Goal: Task Accomplishment & Management: Complete application form

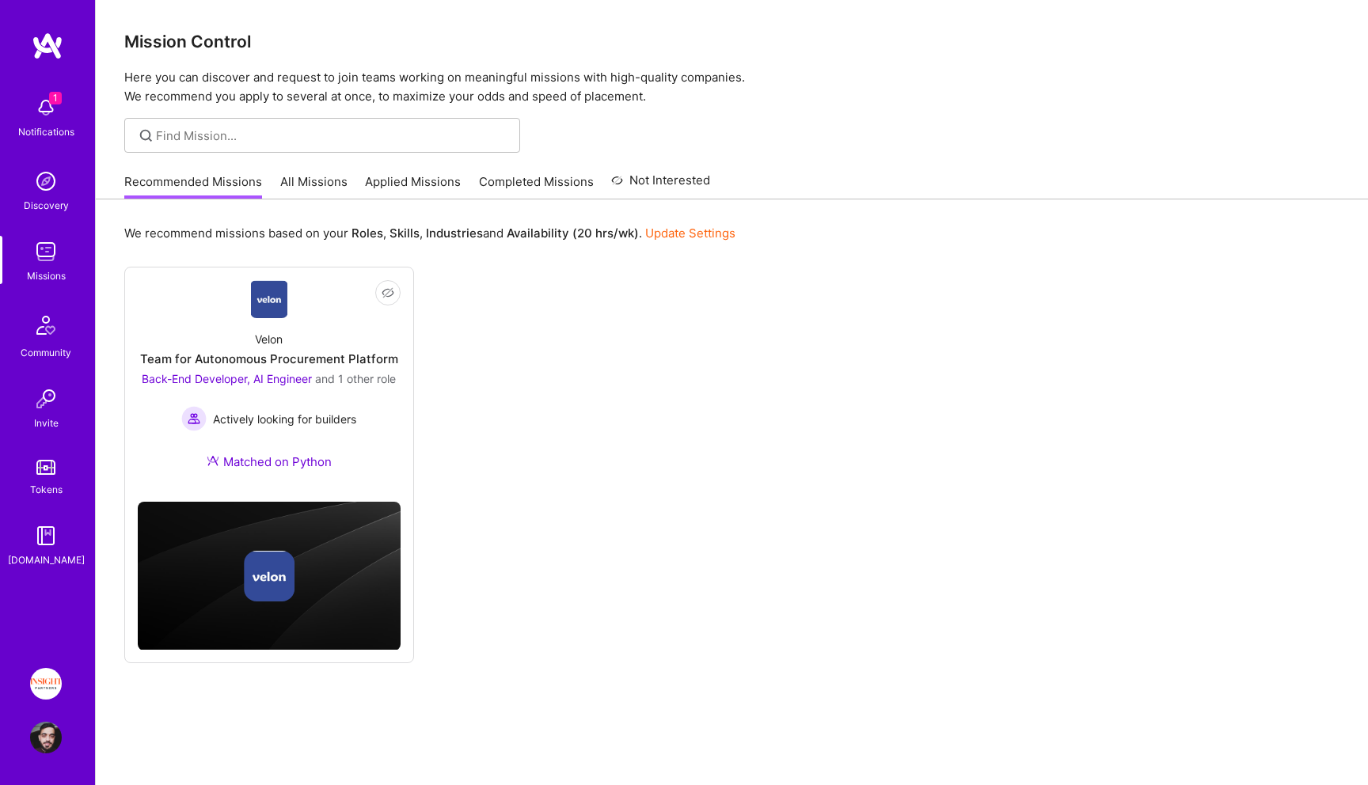
click at [57, 138] on div "Notifications" at bounding box center [46, 131] width 56 height 17
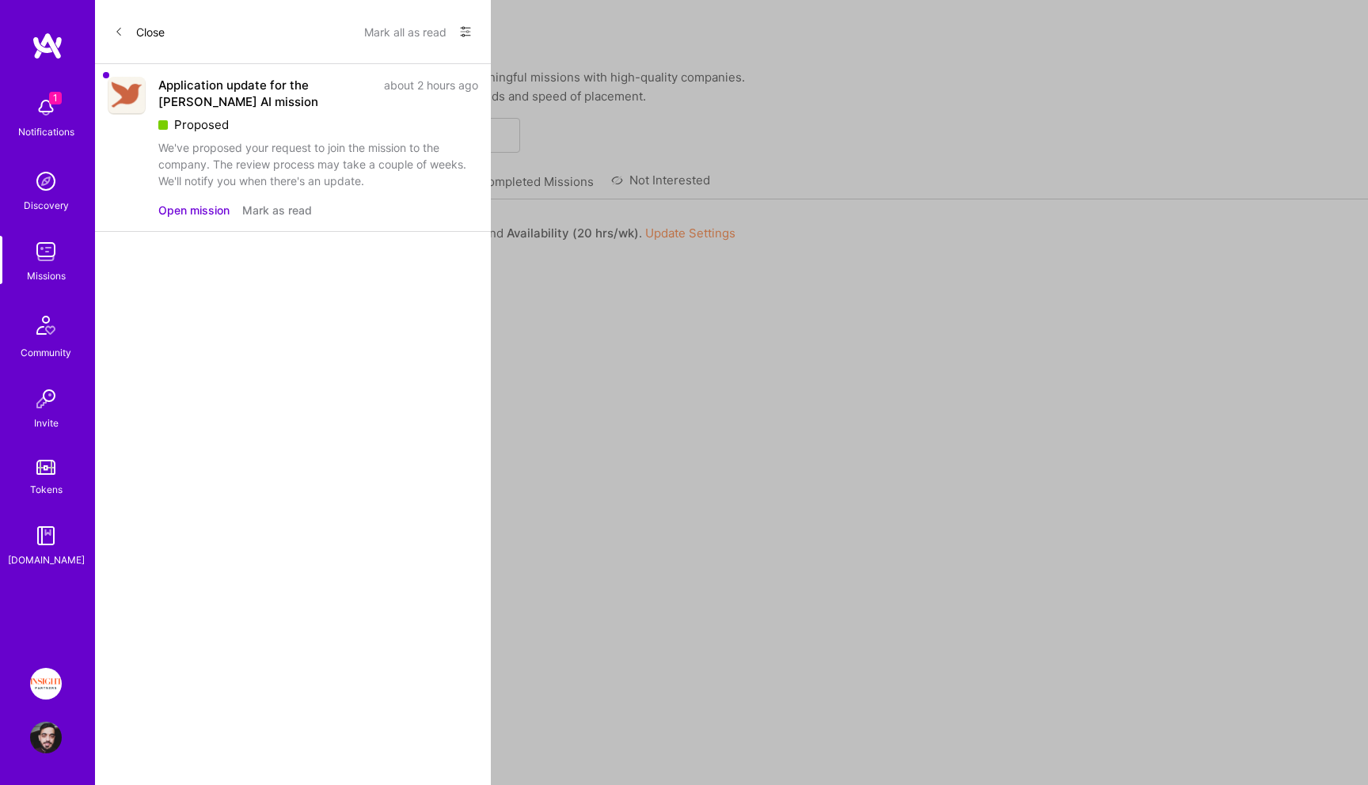
click at [206, 206] on button "Open mission" at bounding box center [193, 210] width 71 height 17
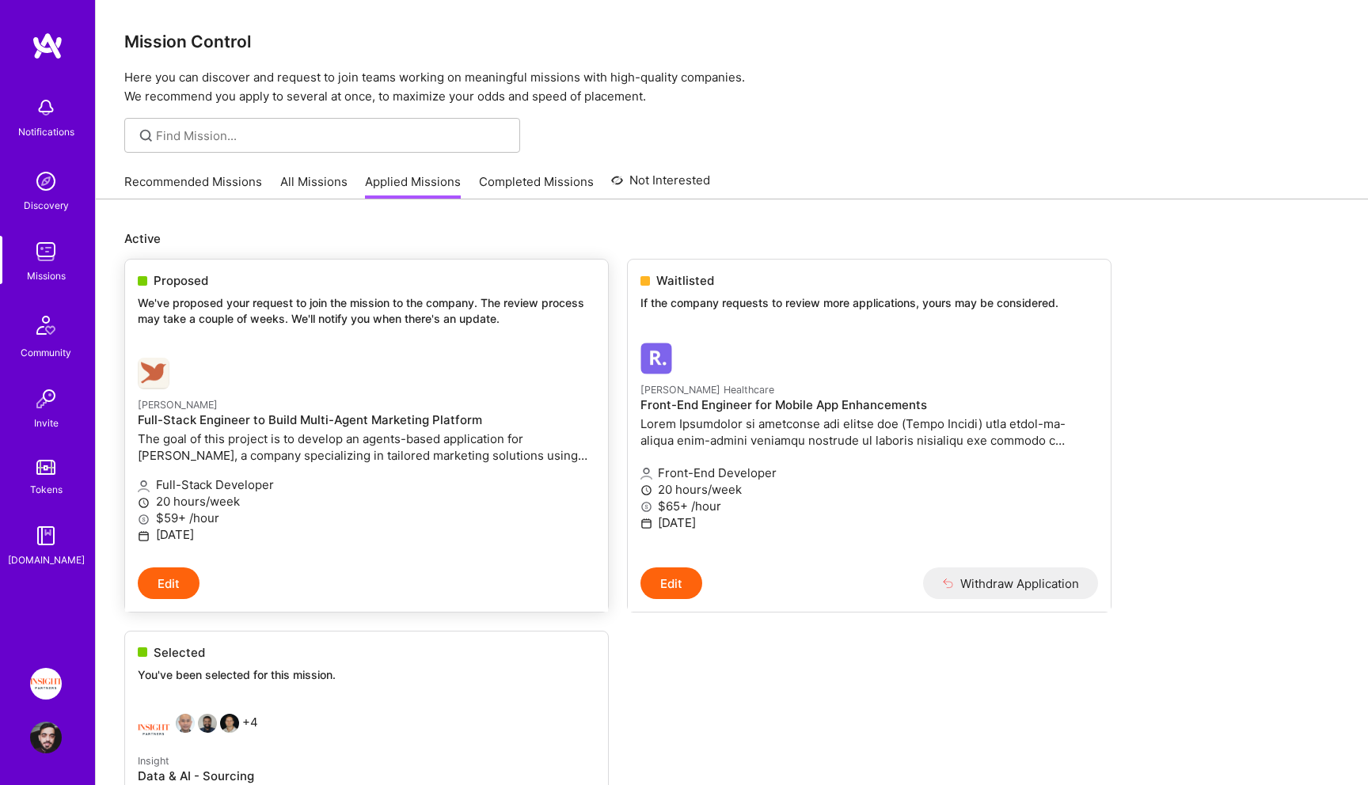
click at [355, 350] on link "[PERSON_NAME] Full-Stack Engineer to Build Multi-Agent Marketing Platform The g…" at bounding box center [366, 456] width 483 height 222
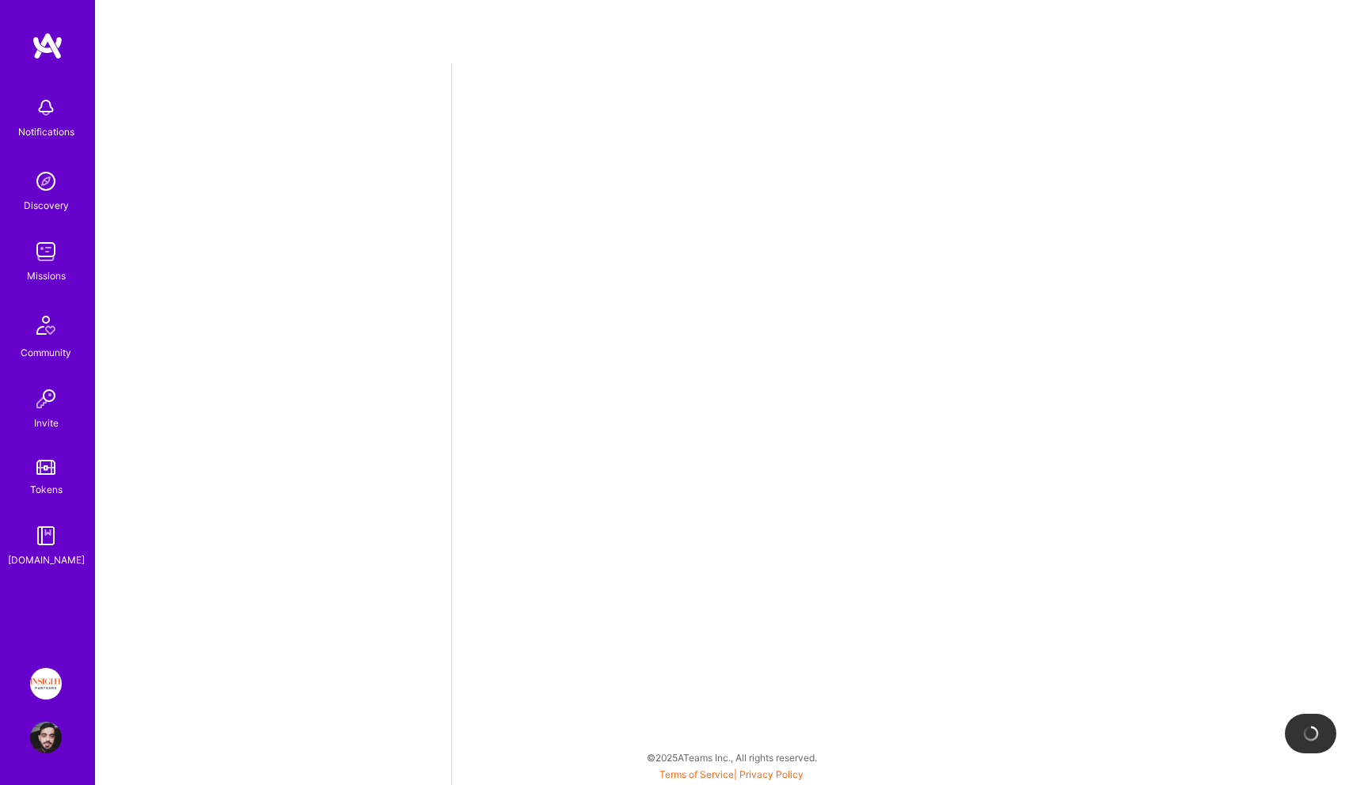
select select "IL"
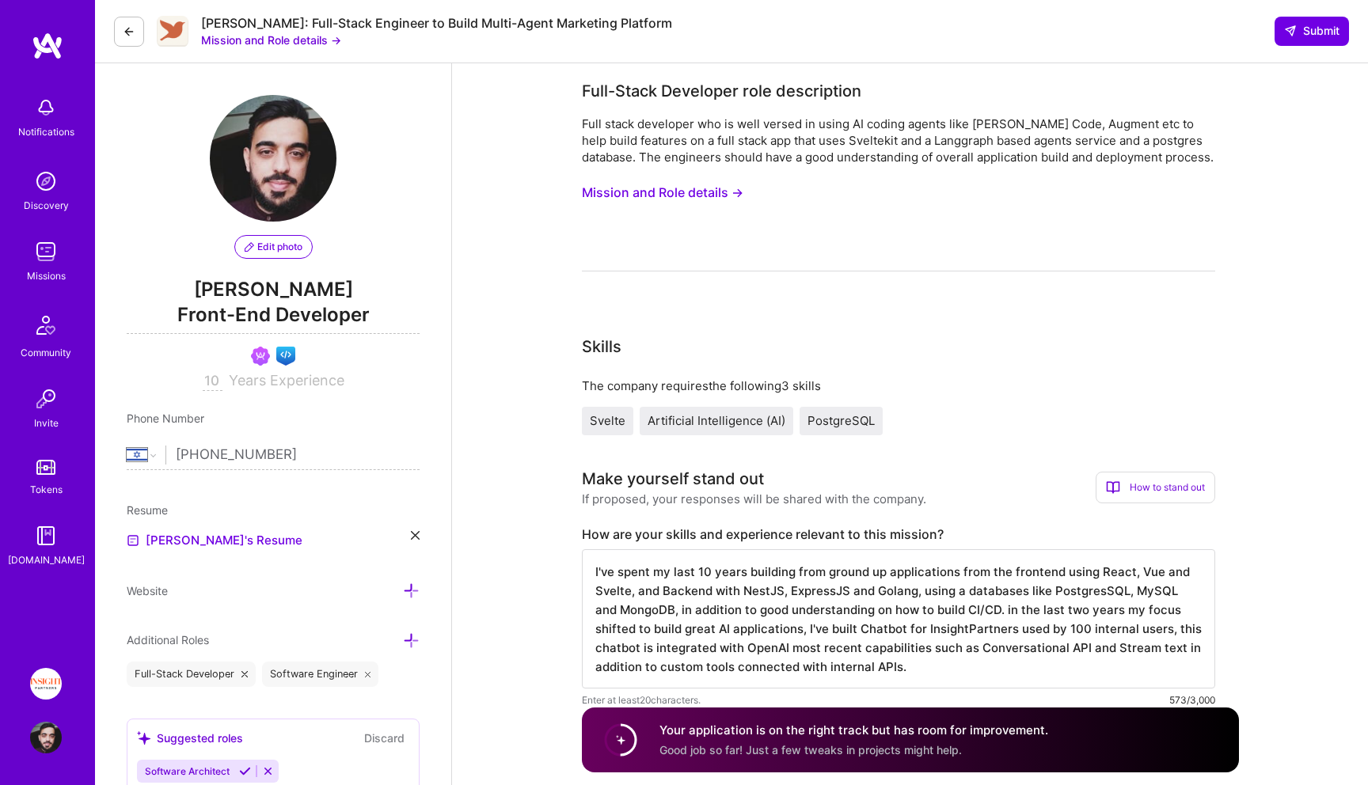
click at [132, 28] on icon at bounding box center [129, 31] width 13 height 13
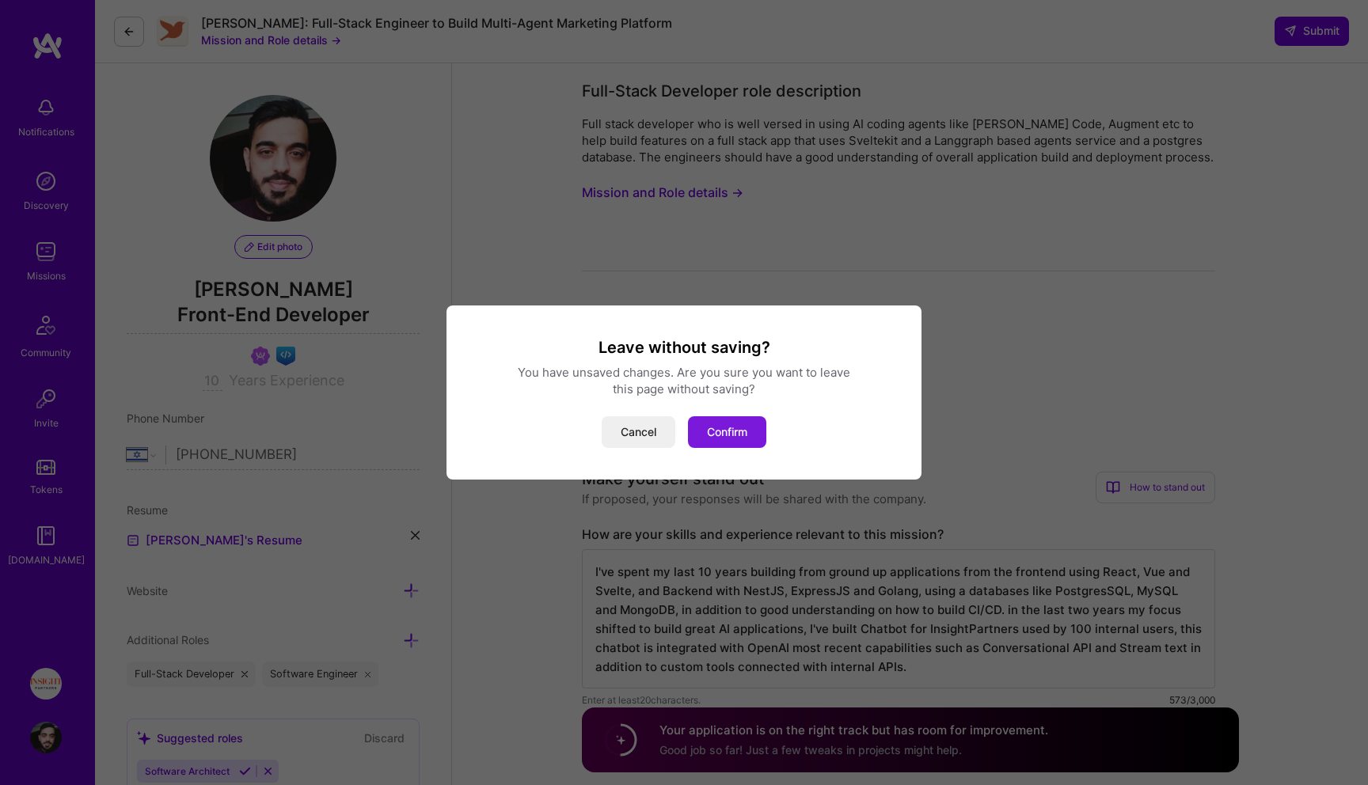
click at [717, 437] on button "Confirm" at bounding box center [727, 432] width 78 height 32
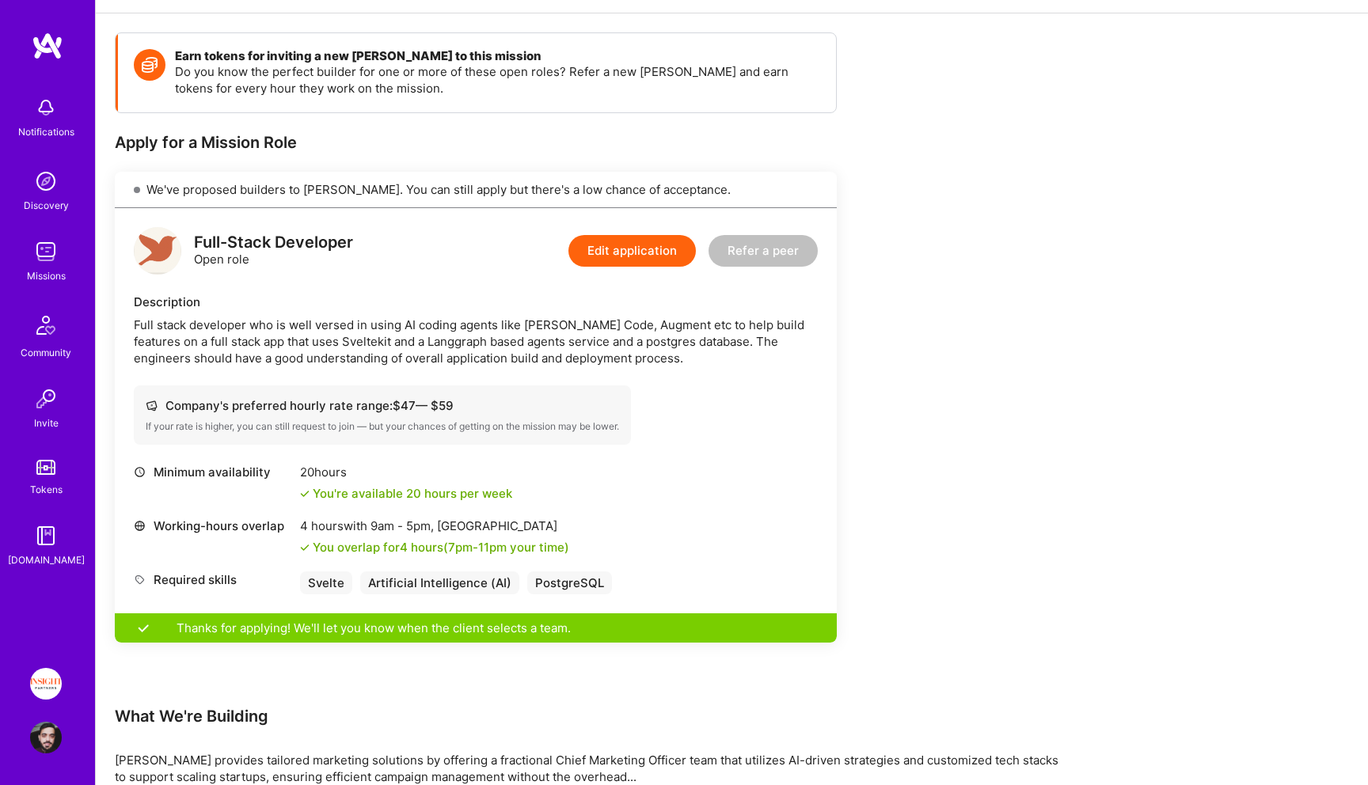
scroll to position [204, 0]
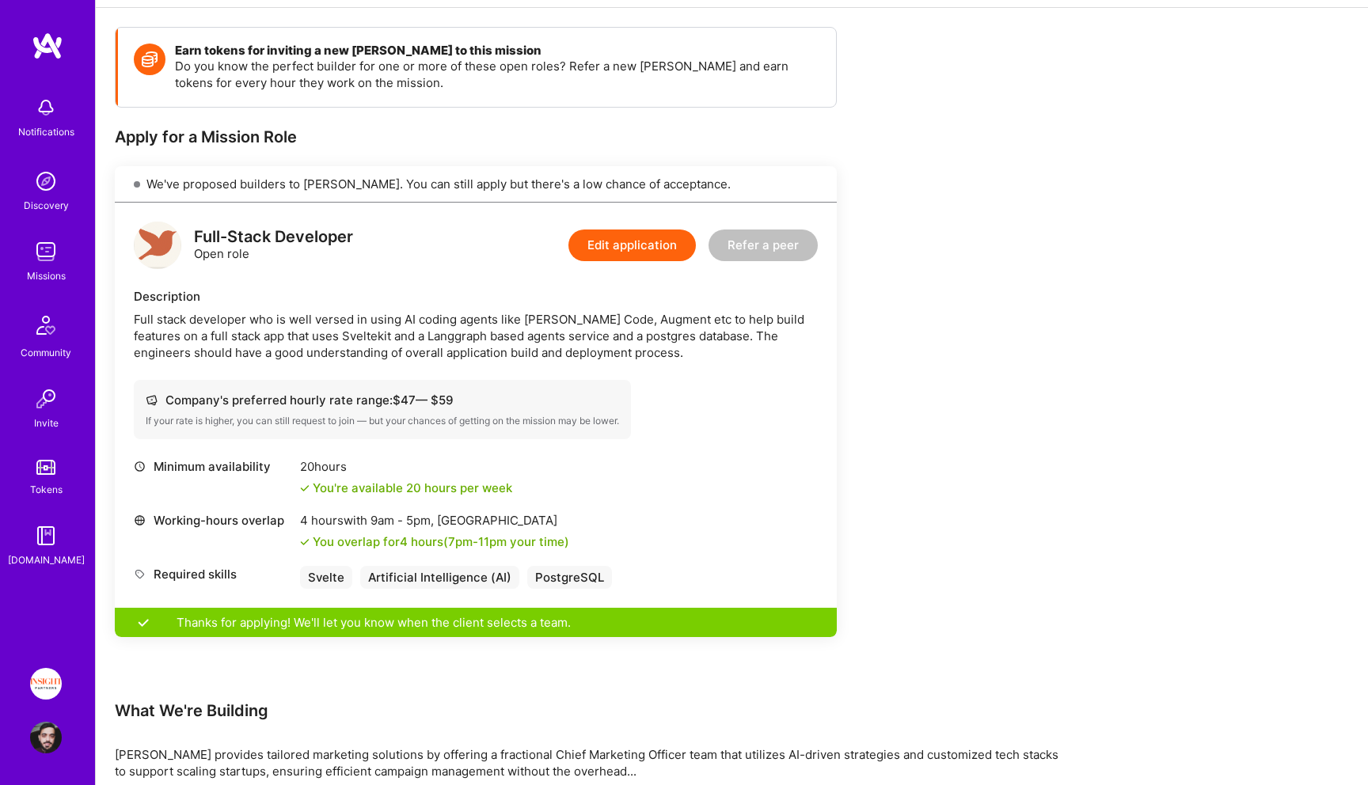
click at [441, 401] on div "Company's preferred hourly rate range: $ 47 — $ 59" at bounding box center [382, 400] width 473 height 17
copy div "59"
click at [484, 510] on div "Minimum availability 20 hours You're available 20 hours per week Working-hours …" at bounding box center [476, 523] width 684 height 131
drag, startPoint x: 484, startPoint y: 510, endPoint x: 450, endPoint y: 517, distance: 34.8
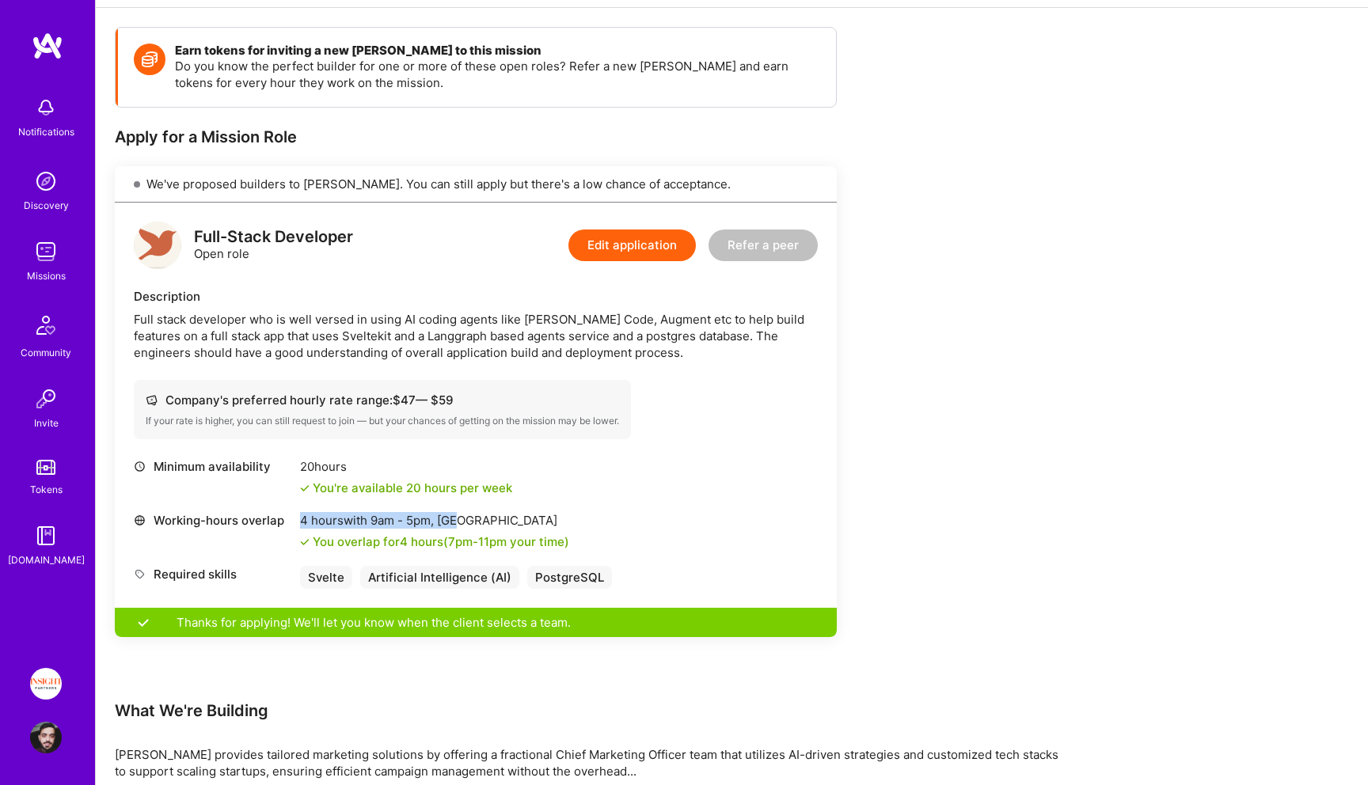
click at [450, 517] on div "Minimum availability 20 hours You're available 20 hours per week Working-hours …" at bounding box center [476, 523] width 684 height 131
click at [450, 517] on div "4 hours with 9am - 5pm , [GEOGRAPHIC_DATA]" at bounding box center [434, 520] width 269 height 17
drag, startPoint x: 450, startPoint y: 517, endPoint x: 473, endPoint y: 517, distance: 23.0
click at [473, 517] on div "4 hours with 9am - 5pm , [GEOGRAPHIC_DATA]" at bounding box center [434, 520] width 269 height 17
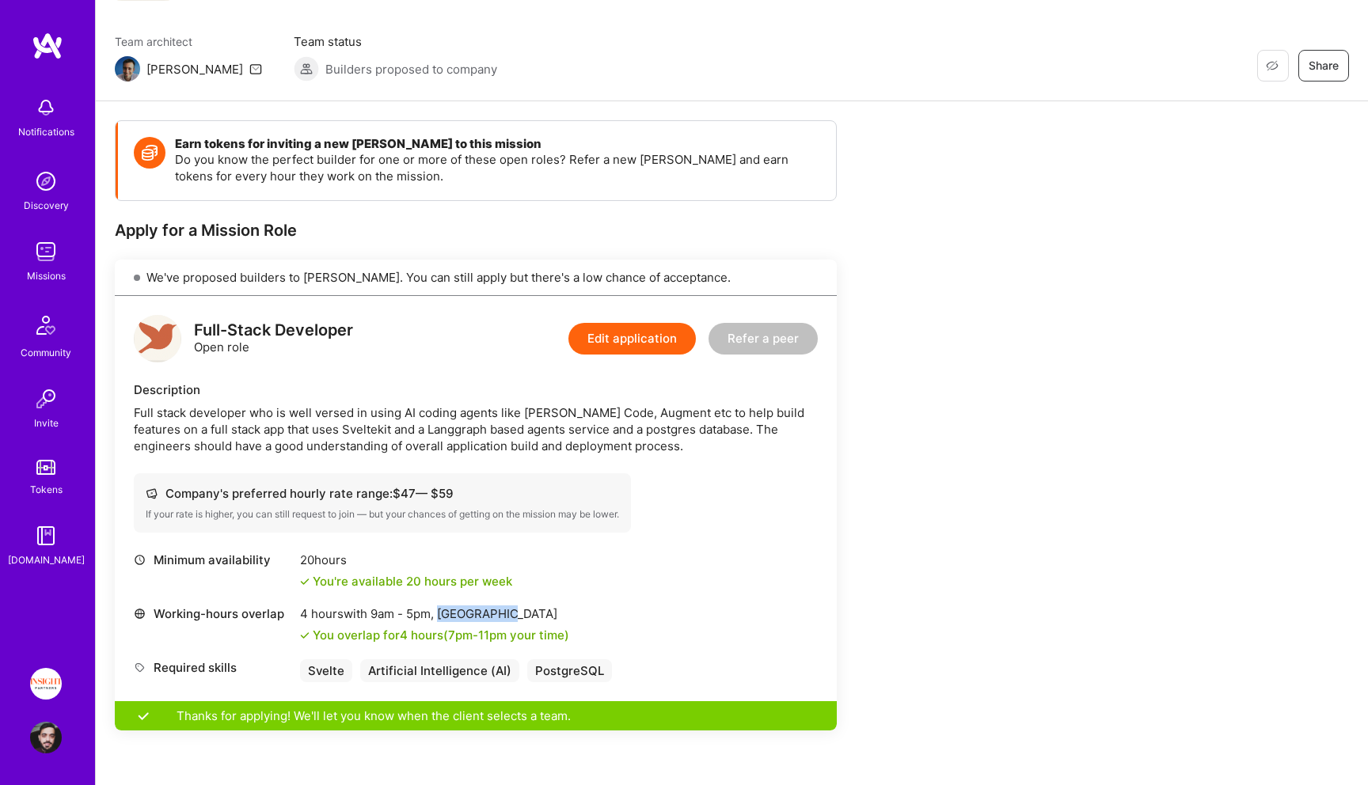
scroll to position [0, 0]
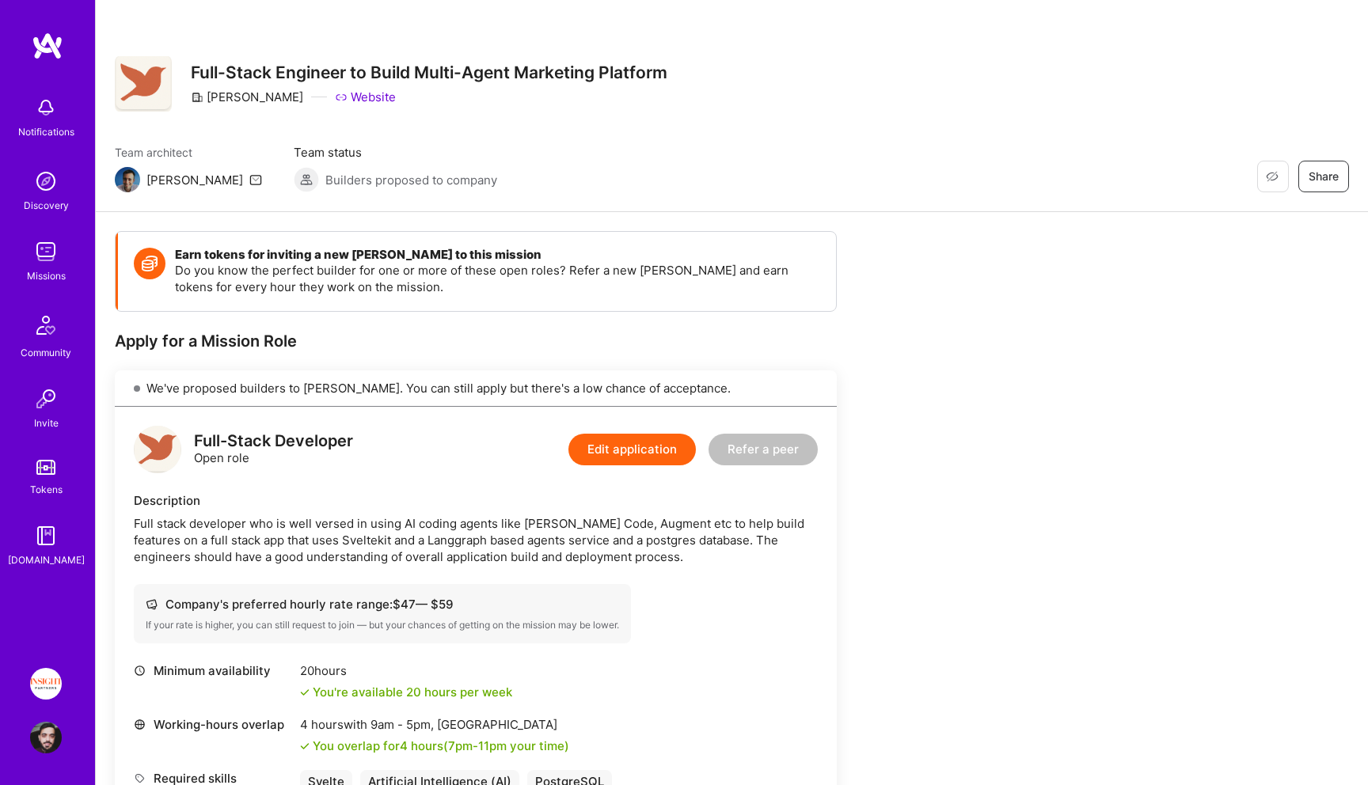
click at [226, 96] on div "[PERSON_NAME]" at bounding box center [247, 97] width 112 height 17
drag, startPoint x: 226, startPoint y: 96, endPoint x: 260, endPoint y: 95, distance: 34.0
click at [260, 95] on div "[PERSON_NAME]" at bounding box center [247, 97] width 112 height 17
copy div "[PERSON_NAME]"
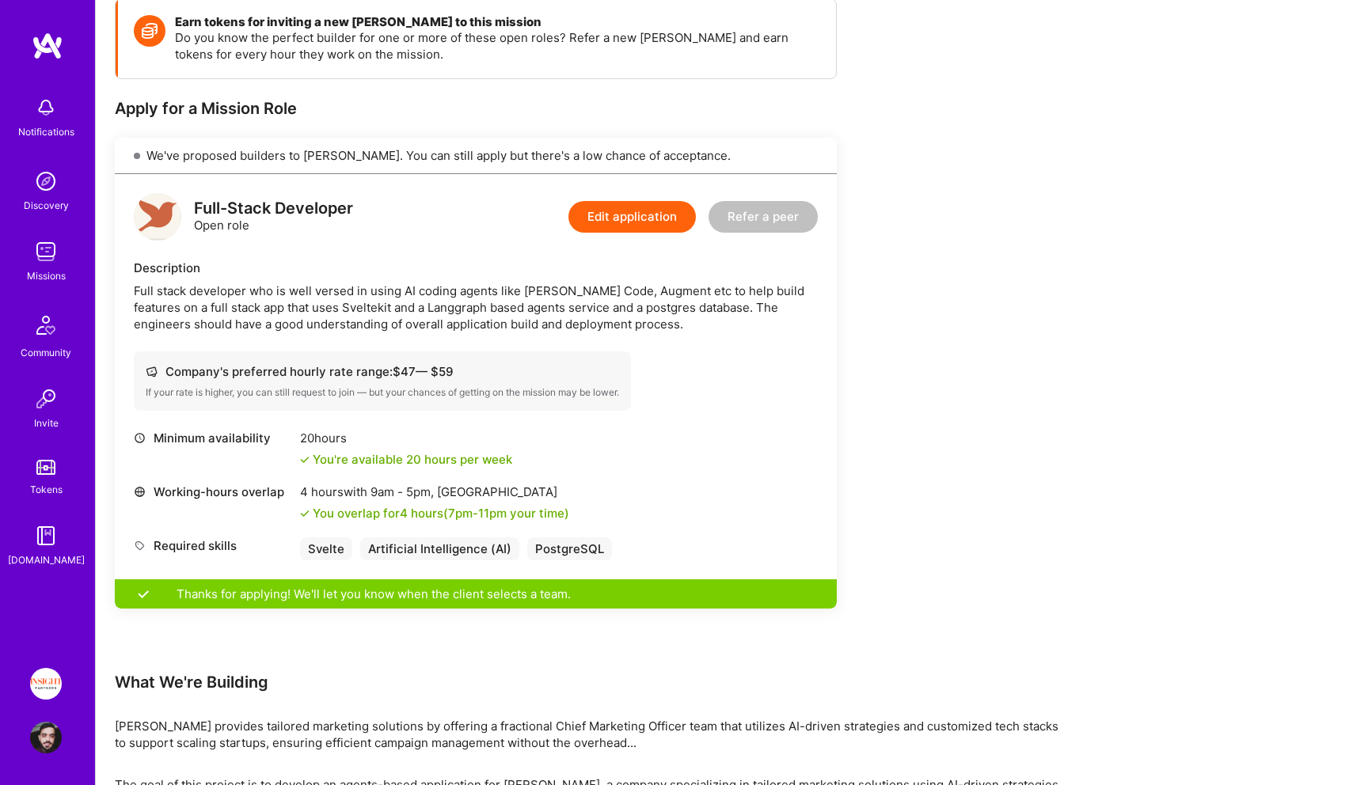
scroll to position [340, 0]
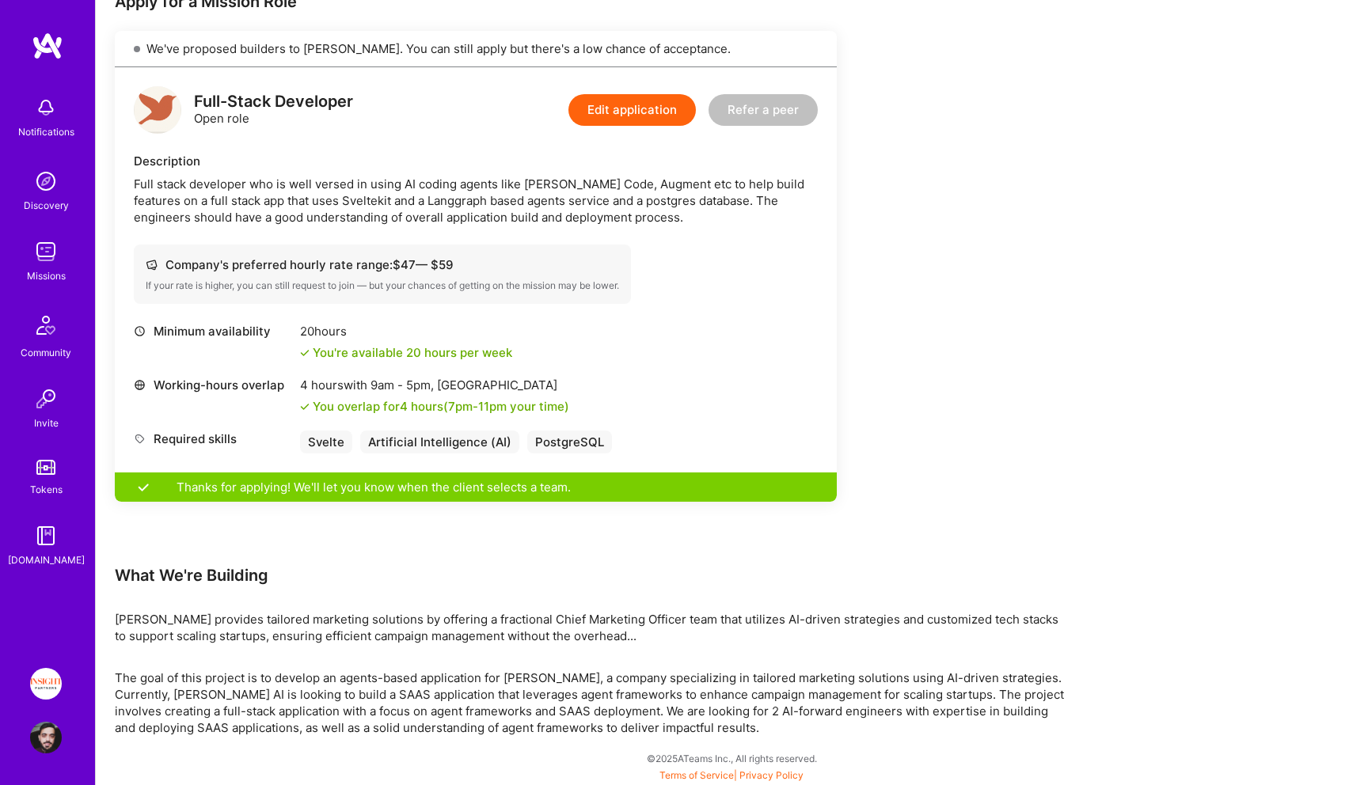
click at [374, 402] on div "You overlap for 4 hours ( 7pm - 11pm your time)" at bounding box center [441, 406] width 256 height 17
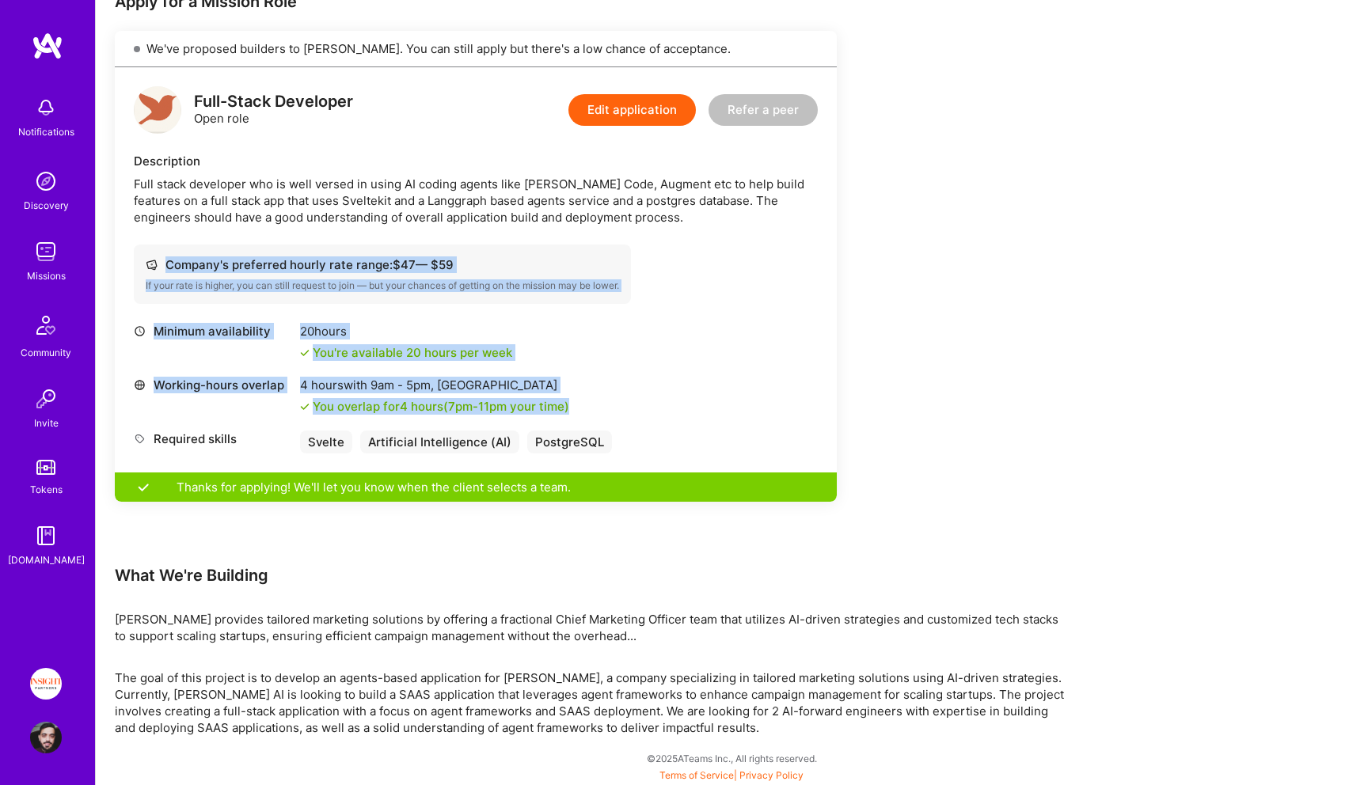
drag, startPoint x: 374, startPoint y: 402, endPoint x: 100, endPoint y: 226, distance: 326.5
click at [100, 226] on div "Earn tokens for inviting a new [PERSON_NAME] to this mission Do you know the pe…" at bounding box center [732, 329] width 1272 height 913
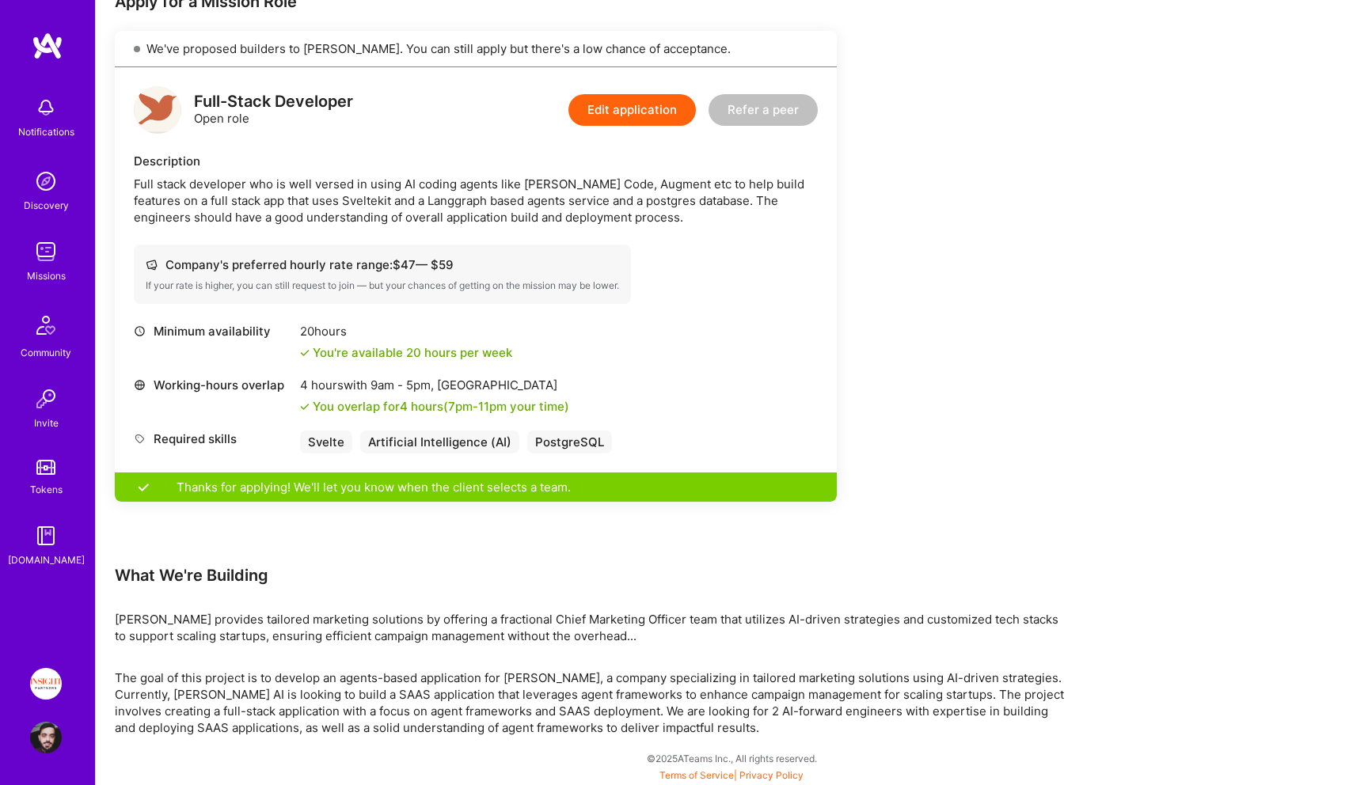
scroll to position [340, 0]
